Goal: Task Accomplishment & Management: Manage account settings

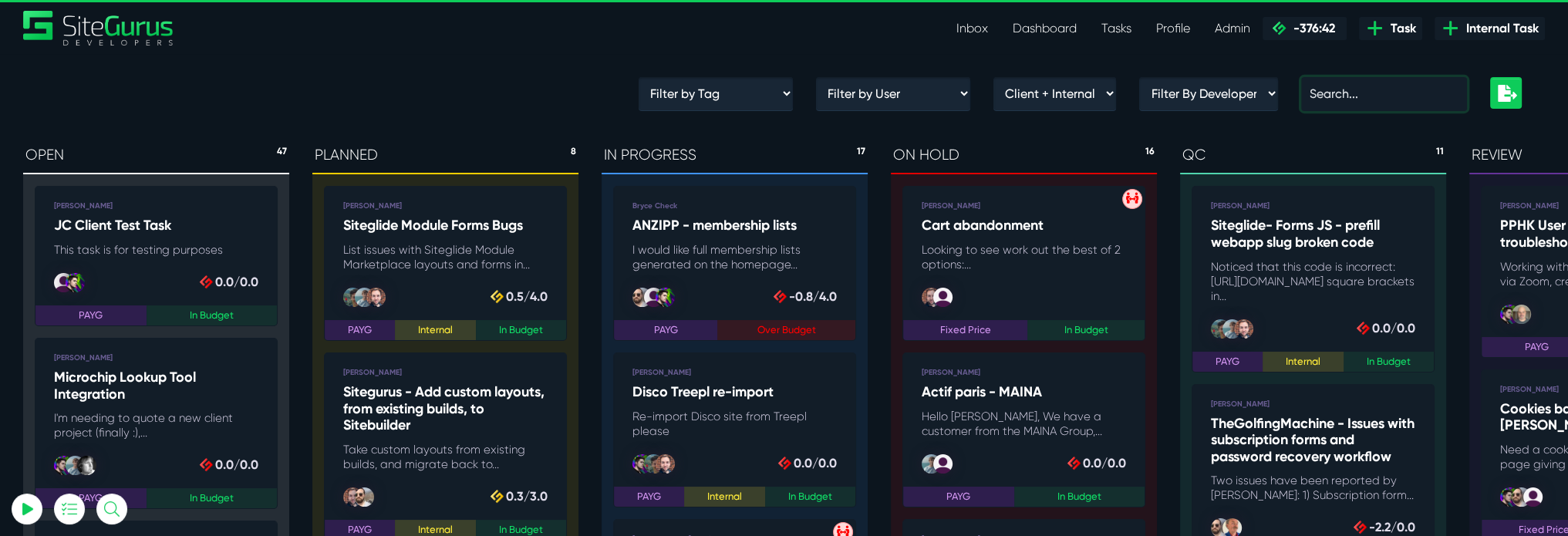
click at [1379, 98] on input "text" at bounding box center [1385, 93] width 166 height 34
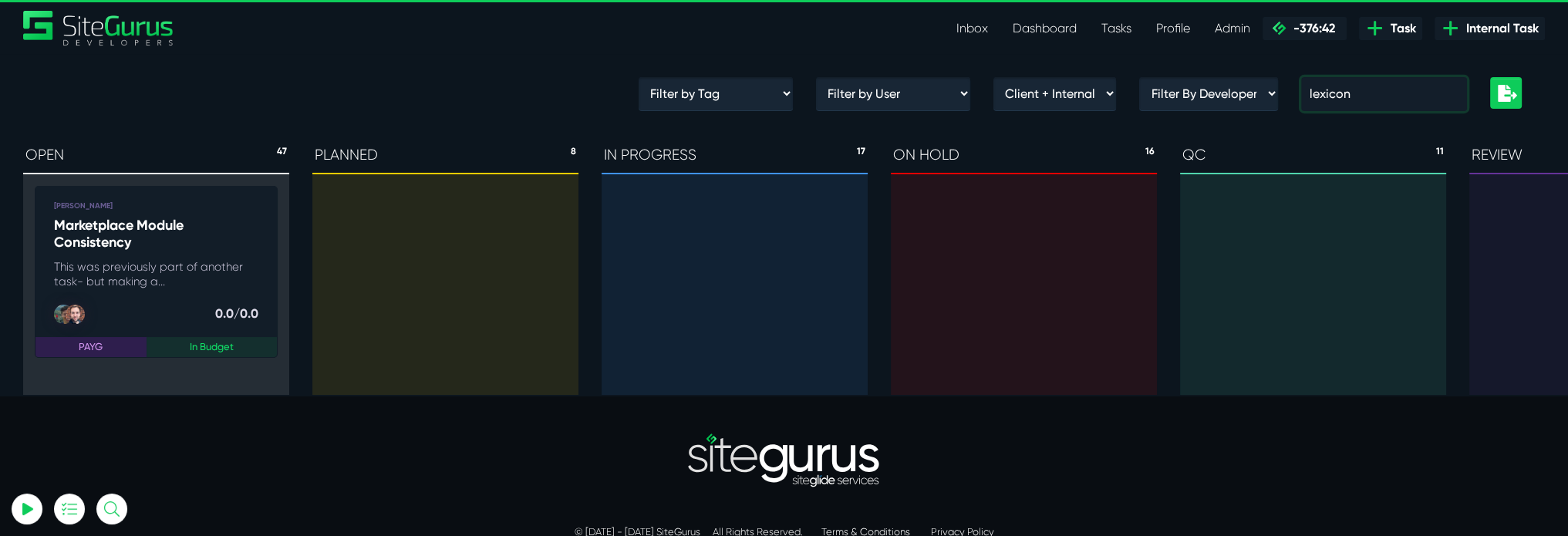
drag, startPoint x: 1374, startPoint y: 92, endPoint x: 1310, endPoint y: 92, distance: 64.0
click at [1310, 92] on div "lexicon" at bounding box center [1385, 100] width 189 height 46
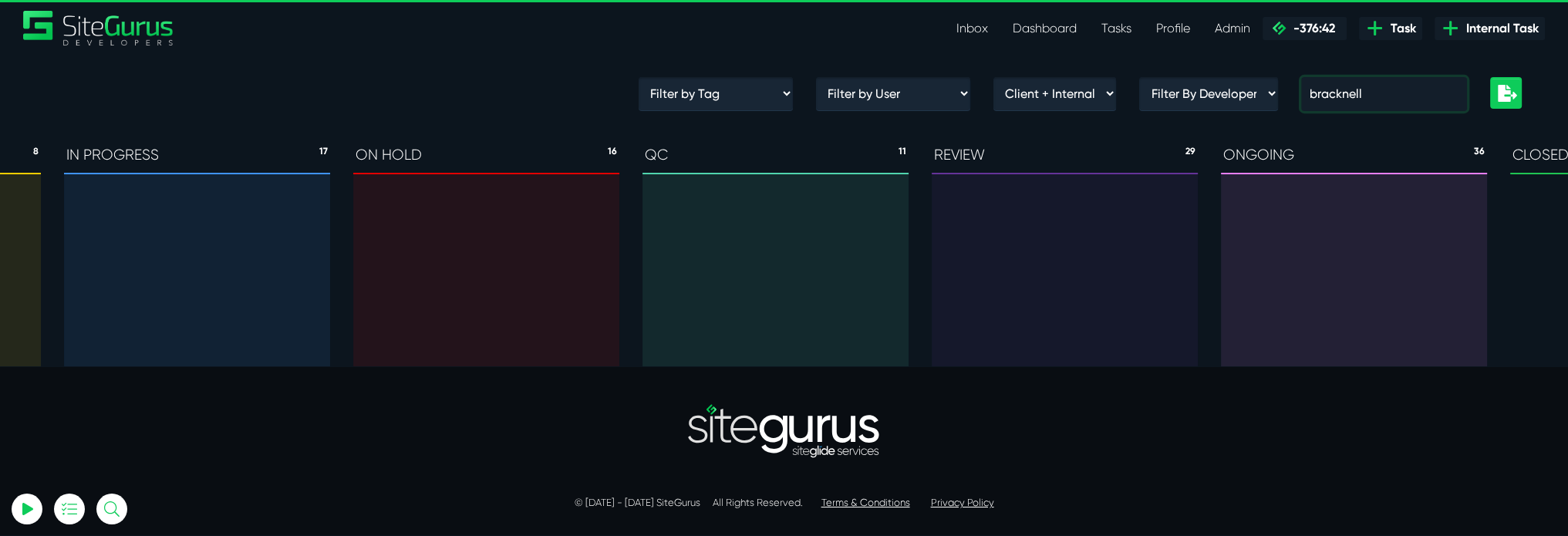
scroll to position [0, 540]
drag, startPoint x: 1406, startPoint y: 104, endPoint x: 1315, endPoint y: 95, distance: 91.4
click at [1326, 98] on input "bracknell" at bounding box center [1385, 93] width 166 height 34
type input "b"
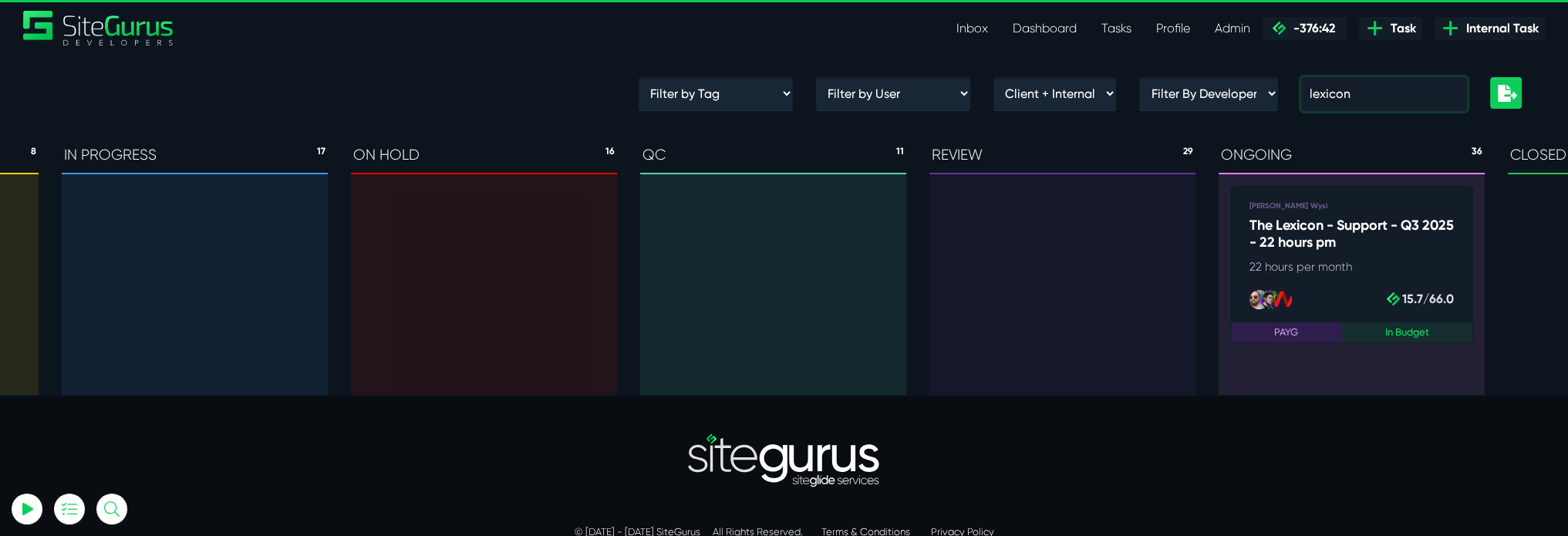
type input "lexicon"
click at [1377, 230] on h5 "The Lexicon - Support - Q3 2025 - 22 hours pm" at bounding box center [1352, 234] width 204 height 33
click at [1312, 246] on h5 "The Lexicon - Support - Q3 2025 - 22 hours pm" at bounding box center [1352, 234] width 204 height 33
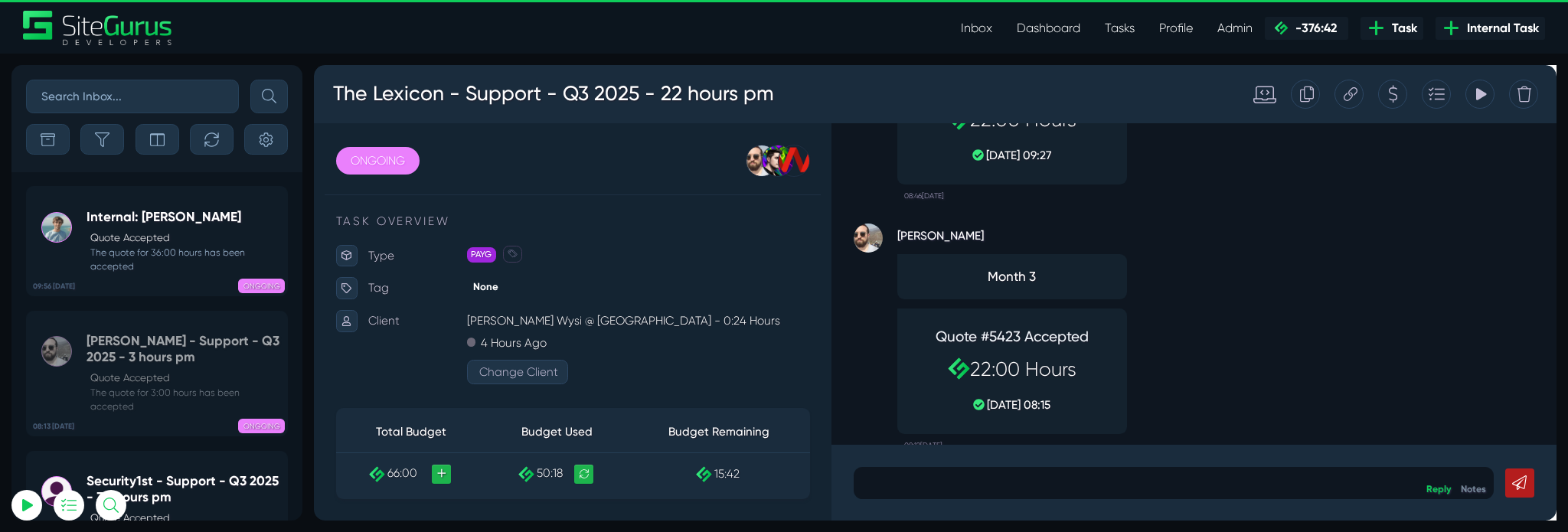
scroll to position [-187, 0]
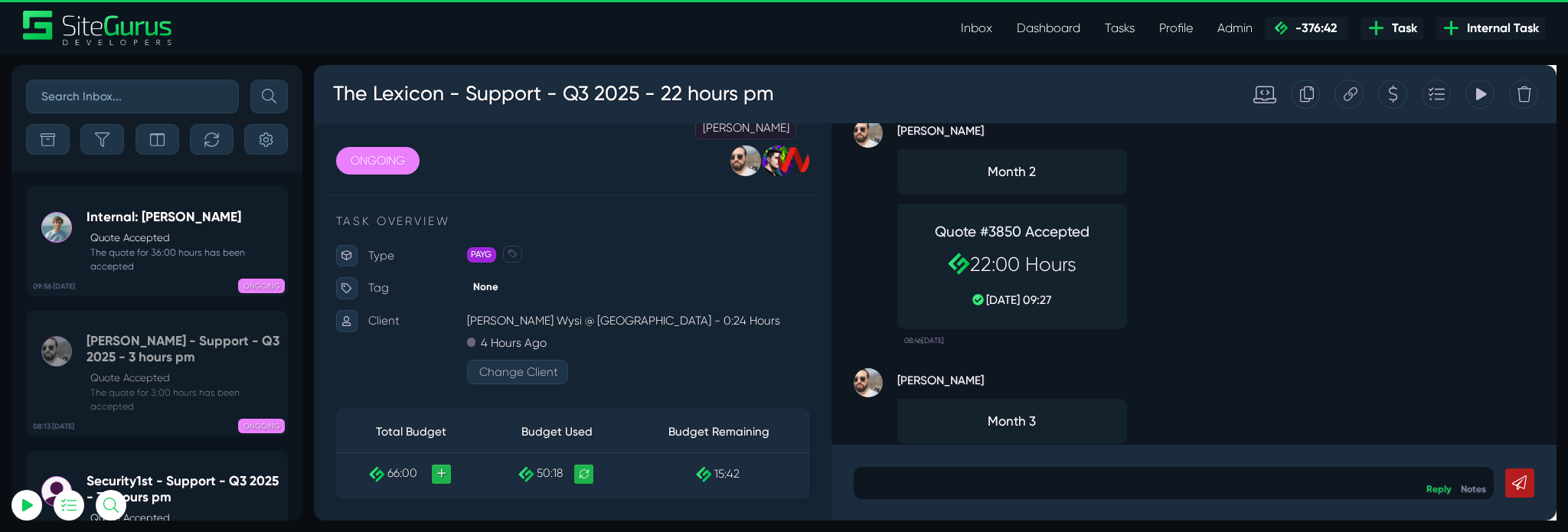
type input "[PERSON_NAME][EMAIL_ADDRESS][PERSON_NAME][DOMAIN_NAME]"
click at [759, 169] on div at bounding box center [768, 165] width 34 height 34
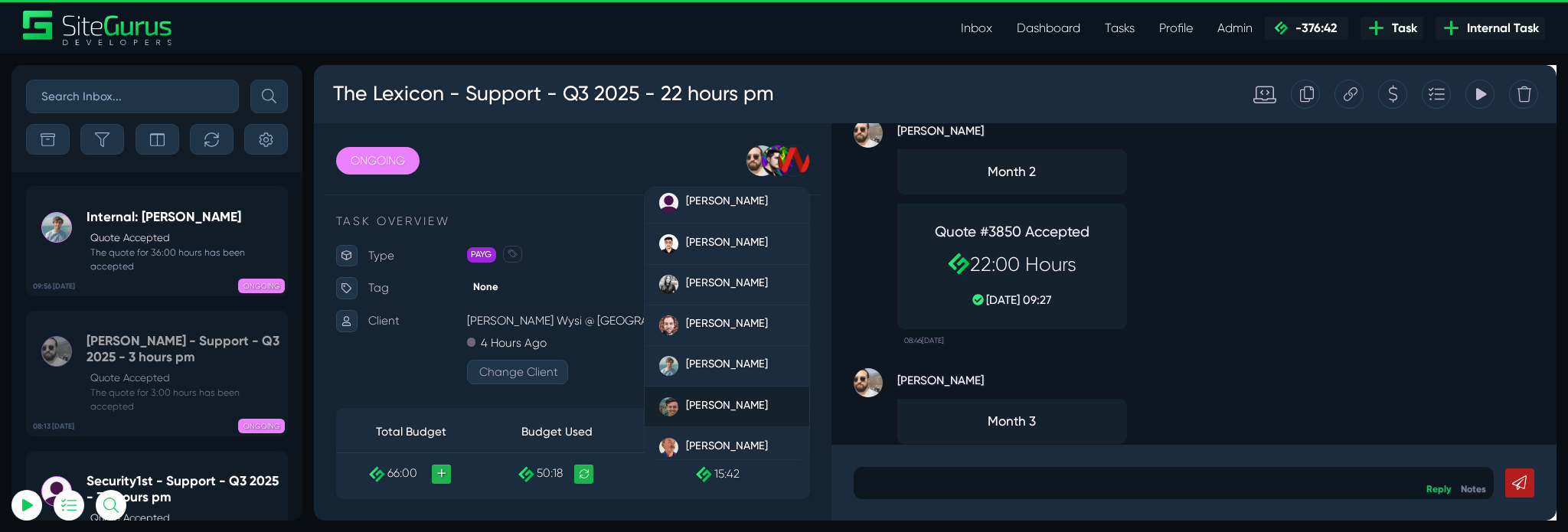
scroll to position [160, 0]
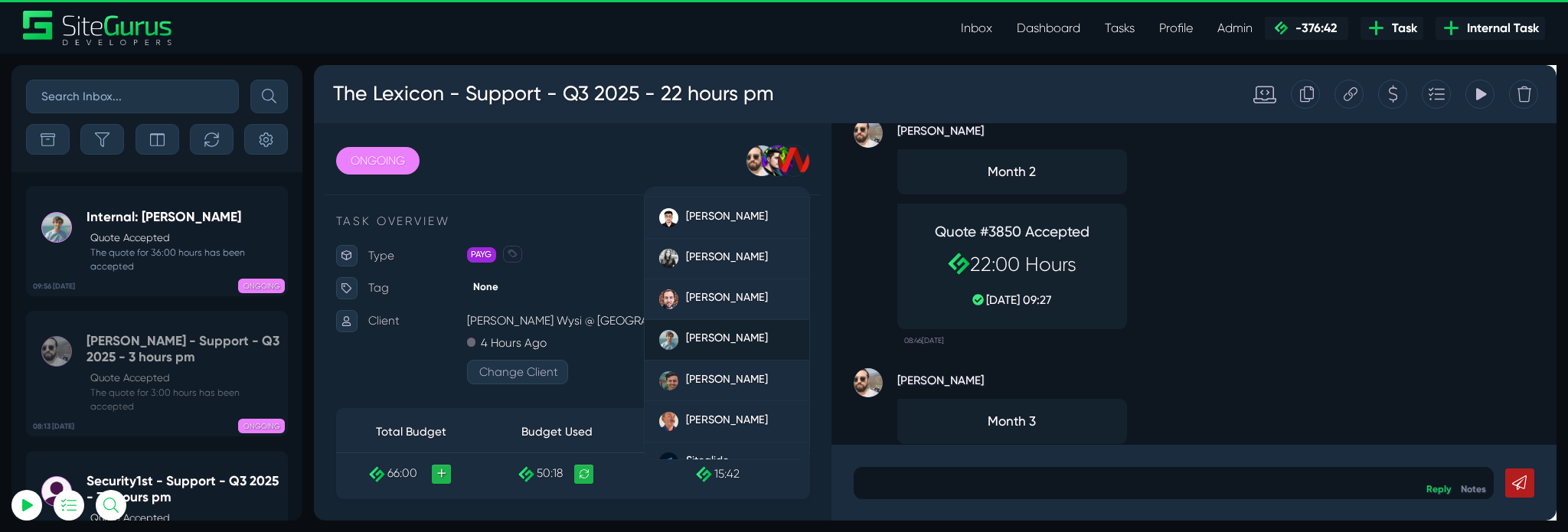
click at [728, 347] on span "[PERSON_NAME]" at bounding box center [748, 353] width 87 height 14
